Goal: Task Accomplishment & Management: Use online tool/utility

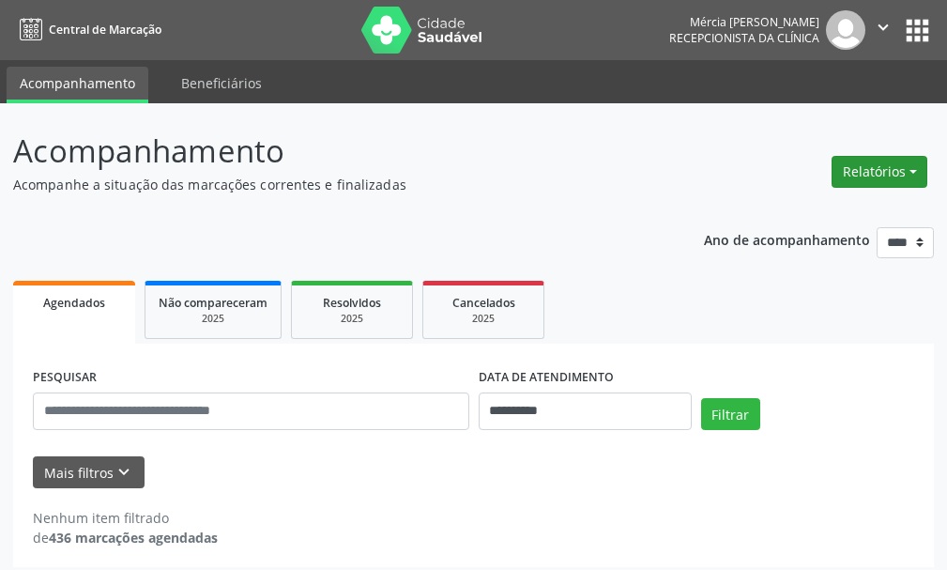
click at [870, 168] on button "Relatórios" at bounding box center [879, 172] width 96 height 32
click at [804, 210] on link "Agendamentos" at bounding box center [827, 212] width 202 height 26
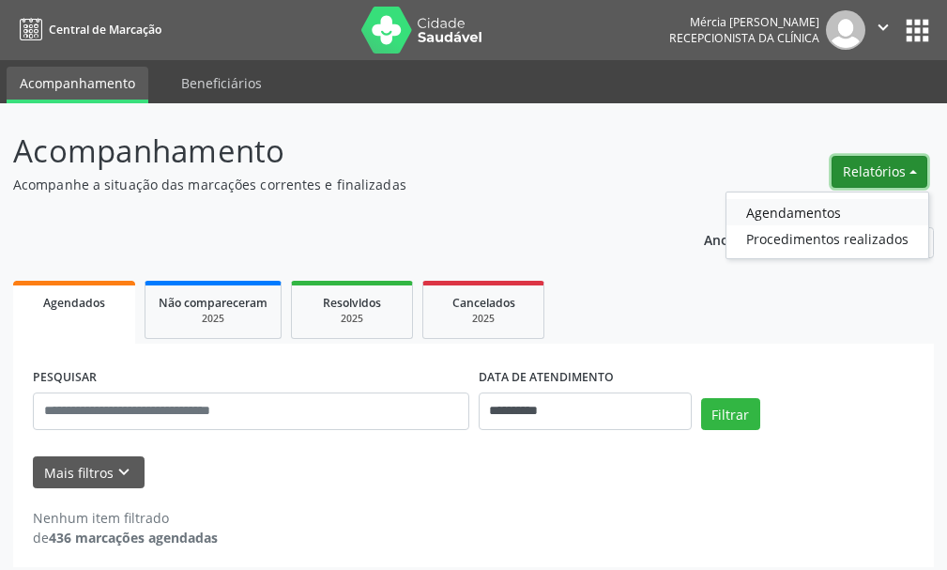
select select "*"
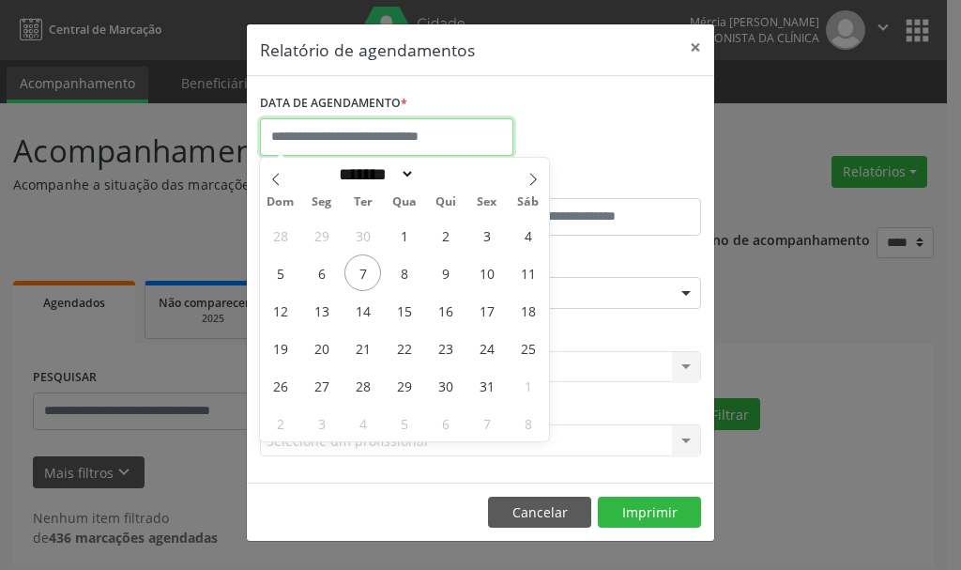
click at [402, 132] on input "text" at bounding box center [386, 137] width 253 height 38
click at [406, 273] on span "8" at bounding box center [404, 272] width 37 height 37
type input "**********"
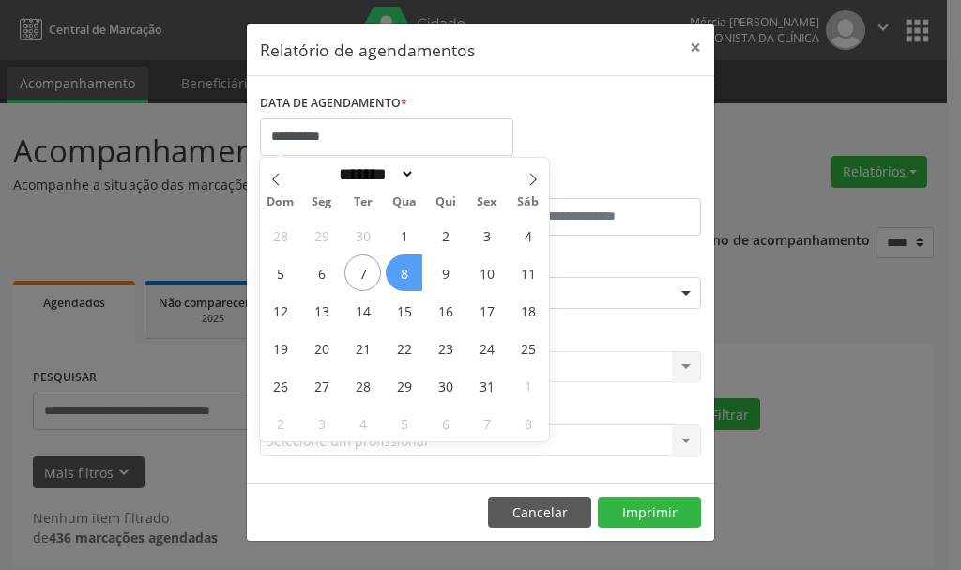
click at [406, 273] on span "8" at bounding box center [404, 272] width 37 height 37
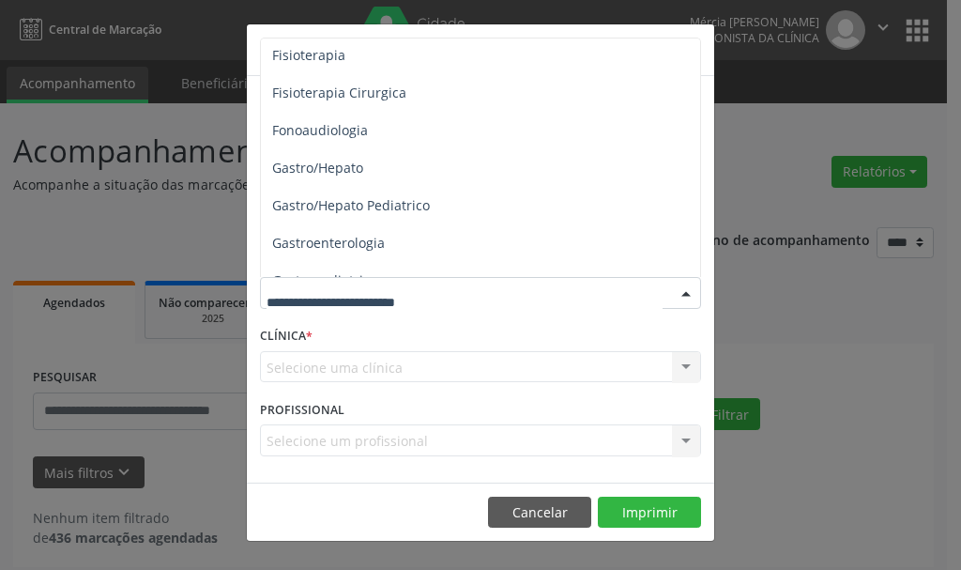
scroll to position [1126, 0]
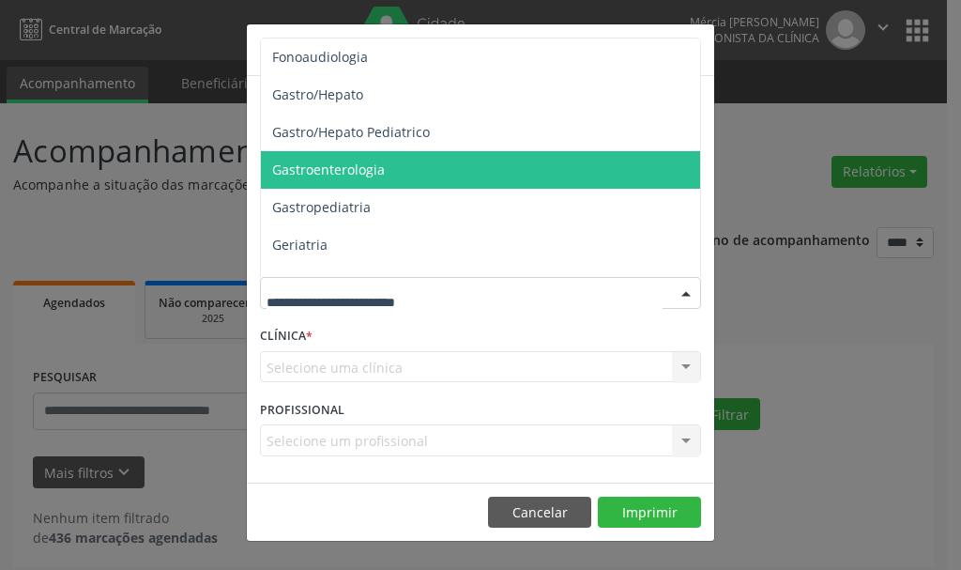
drag, startPoint x: 352, startPoint y: 167, endPoint x: 338, endPoint y: 188, distance: 25.0
click at [354, 167] on span "Gastroenterologia" at bounding box center [328, 169] width 113 height 18
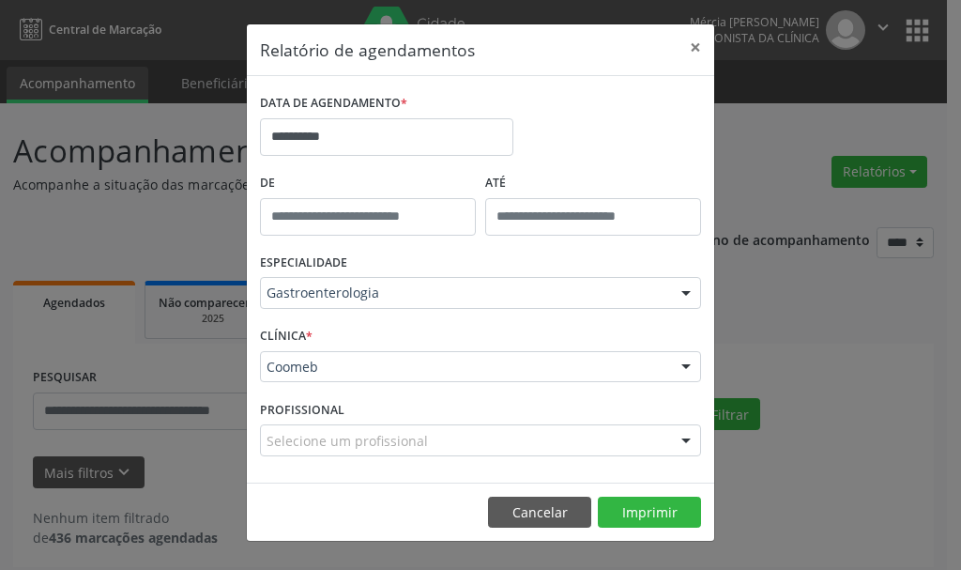
click at [685, 439] on div at bounding box center [686, 441] width 28 height 32
click at [649, 510] on button "Imprimir" at bounding box center [649, 512] width 103 height 32
